Goal: Find specific fact: Find specific fact

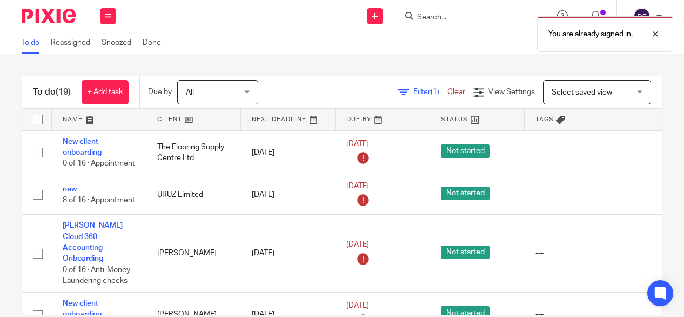
drag, startPoint x: 422, startPoint y: 18, endPoint x: 431, endPoint y: 6, distance: 15.8
click at [424, 18] on div "You are already signed in." at bounding box center [507, 31] width 331 height 41
click at [429, 18] on div "You are already signed in." at bounding box center [507, 31] width 331 height 41
click at [652, 36] on div at bounding box center [647, 34] width 29 height 13
click at [424, 9] on div at bounding box center [470, 16] width 151 height 32
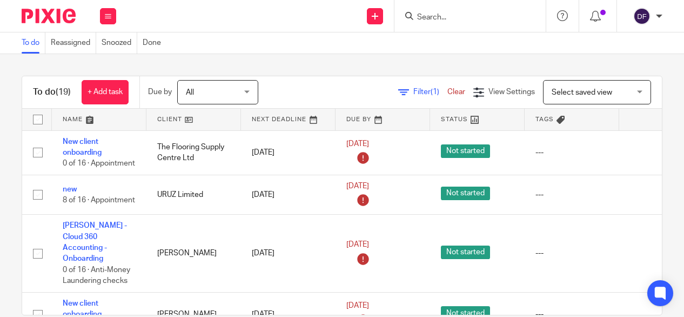
click at [435, 20] on input "Search" at bounding box center [464, 18] width 97 height 10
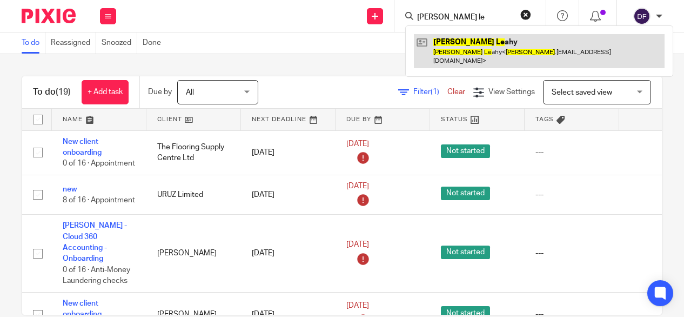
type input "[PERSON_NAME] le"
drag, startPoint x: 511, startPoint y: 44, endPoint x: 517, endPoint y: 41, distance: 6.5
click at [511, 44] on link at bounding box center [539, 51] width 251 height 34
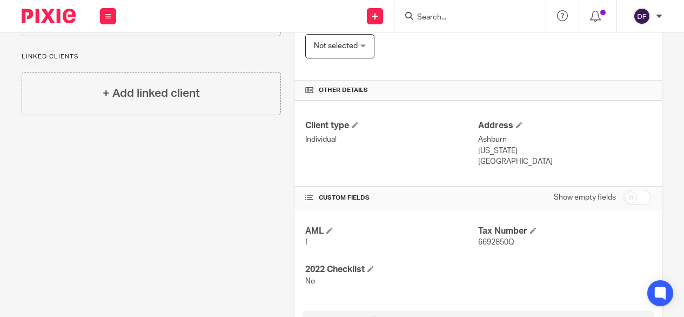
scroll to position [263, 0]
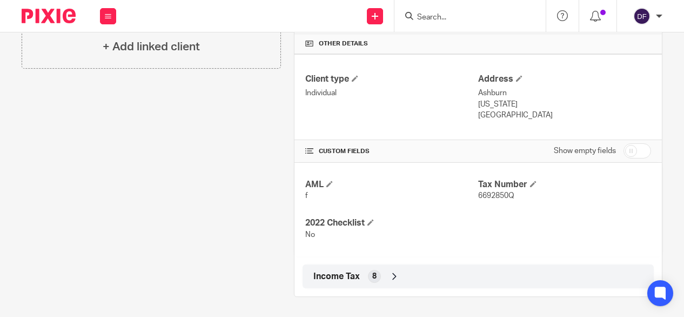
drag, startPoint x: 490, startPoint y: 112, endPoint x: 473, endPoint y: 88, distance: 29.4
click at [478, 88] on div "Address Ashburn Virginia USA" at bounding box center [564, 98] width 173 height 48
copy div "Ashburn Virginia USA"
